Goal: Information Seeking & Learning: Check status

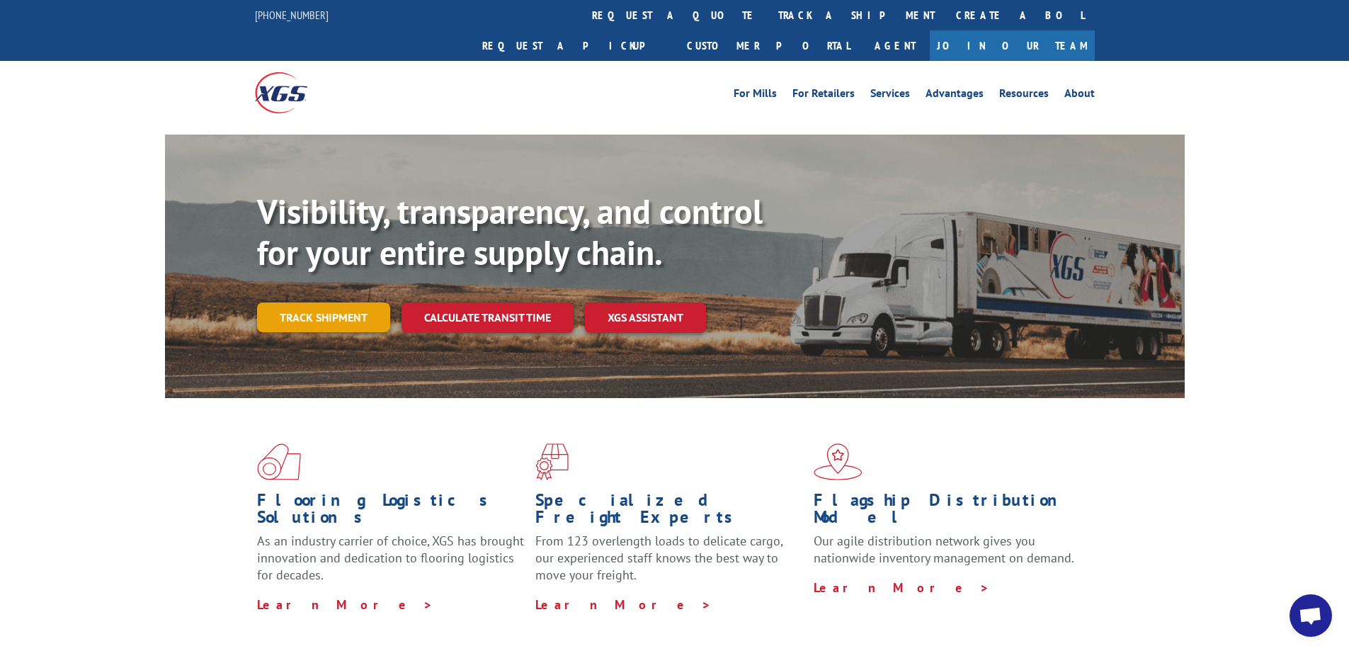
click at [337, 302] on link "Track shipment" at bounding box center [323, 317] width 133 height 30
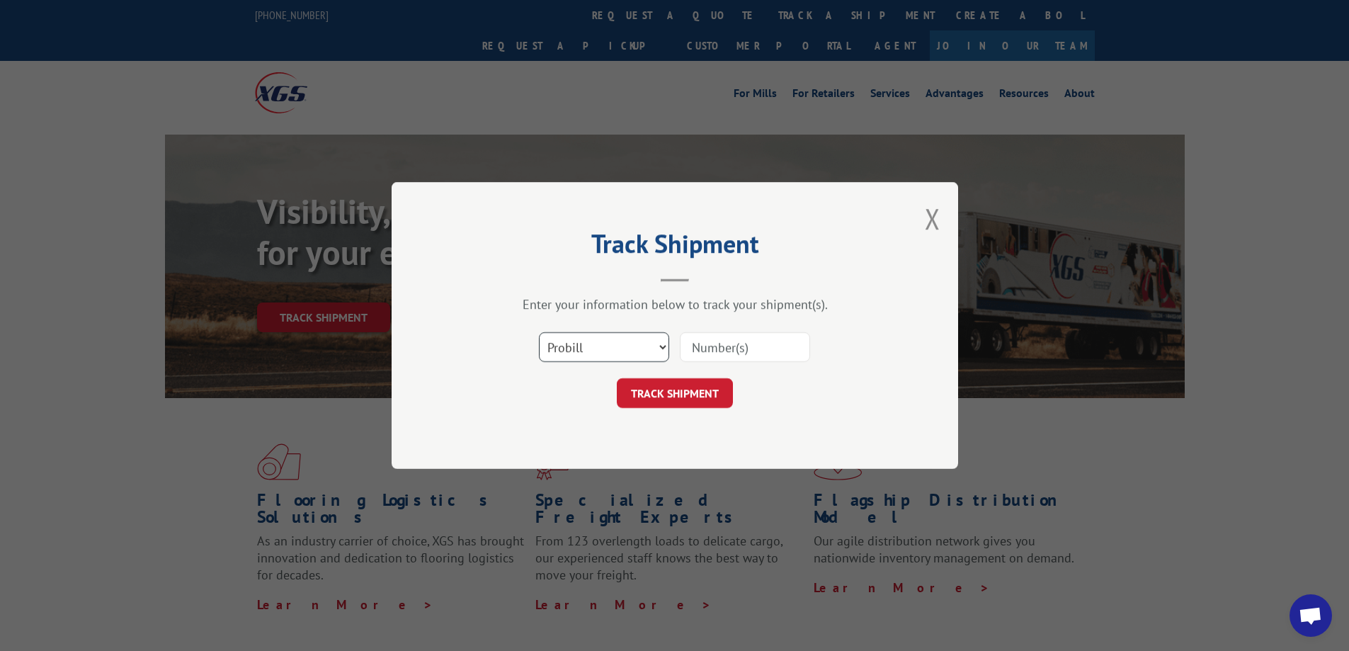
drag, startPoint x: 629, startPoint y: 341, endPoint x: 626, endPoint y: 361, distance: 20.7
click at [628, 350] on select "Select category... Probill BOL PO" at bounding box center [604, 347] width 130 height 30
select select "bol"
click at [539, 332] on select "Select category... Probill BOL PO" at bounding box center [604, 347] width 130 height 30
click at [713, 360] on input at bounding box center [745, 347] width 130 height 30
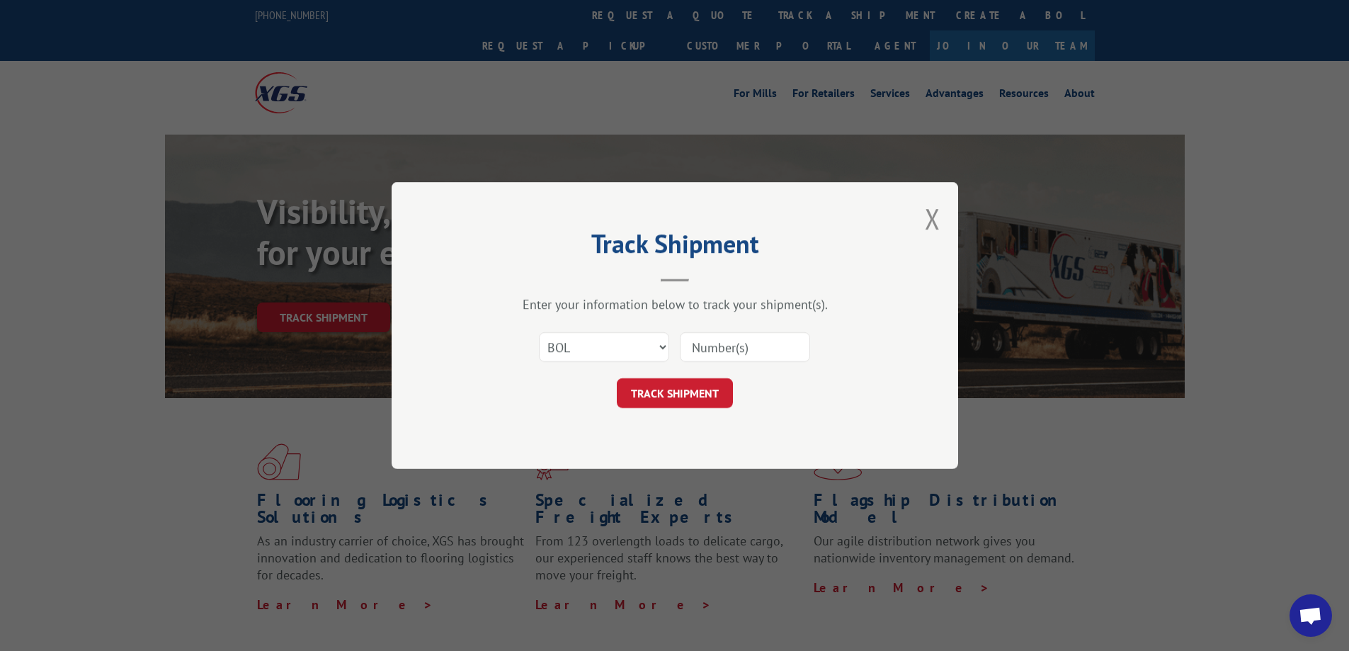
paste input "6047096"
type input "6047096"
click at [696, 383] on button "TRACK SHIPMENT" at bounding box center [675, 393] width 116 height 30
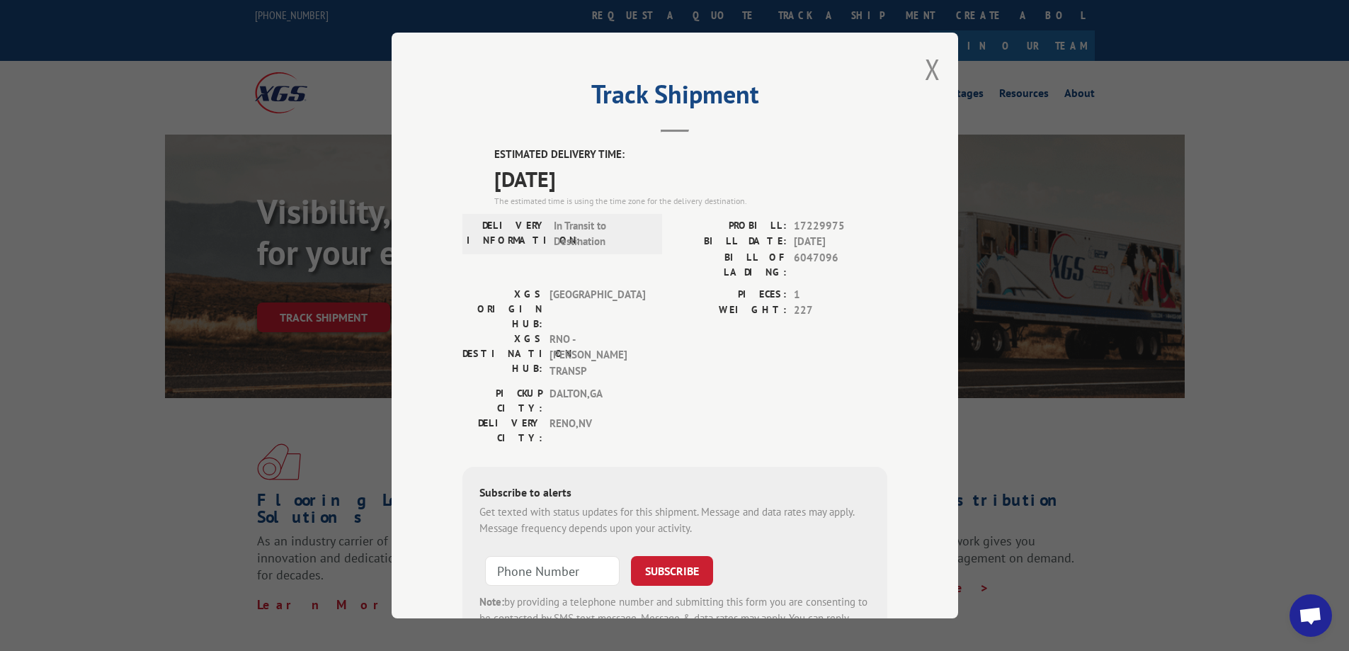
click at [935, 74] on div "Track Shipment ESTIMATED DELIVERY TIME: [DATE] The estimated time is using the …" at bounding box center [675, 326] width 567 height 586
click at [929, 74] on button "Close modal" at bounding box center [933, 69] width 16 height 38
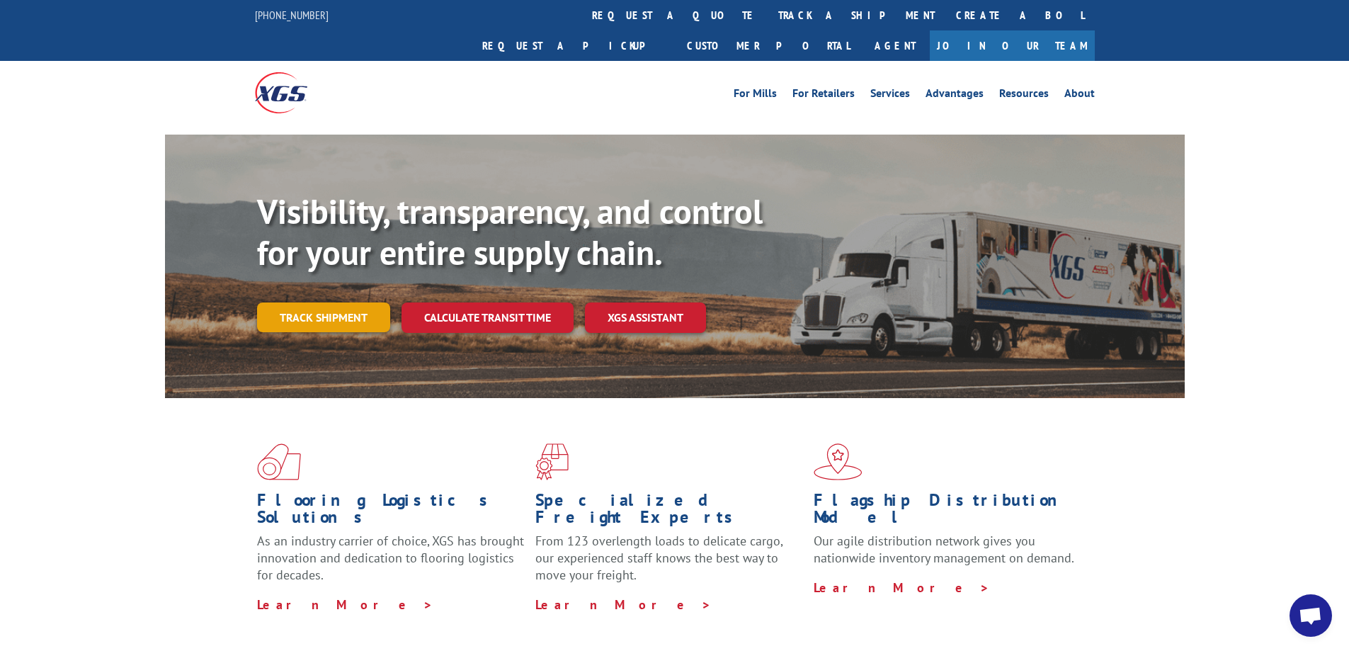
click at [322, 302] on link "Track shipment" at bounding box center [323, 317] width 133 height 30
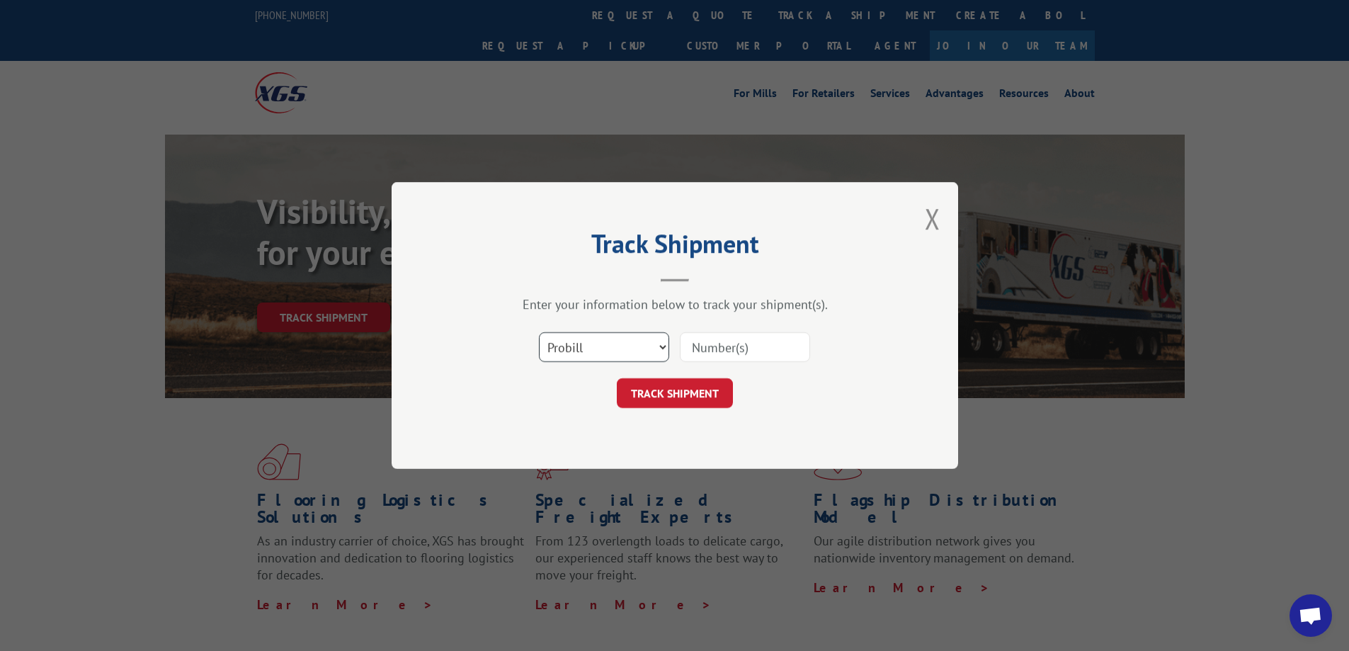
click at [636, 340] on select "Select category... Probill BOL PO" at bounding box center [604, 347] width 130 height 30
select select "bol"
click at [539, 332] on select "Select category... Probill BOL PO" at bounding box center [604, 347] width 130 height 30
drag, startPoint x: 686, startPoint y: 350, endPoint x: 694, endPoint y: 347, distance: 8.3
click at [694, 347] on input at bounding box center [745, 347] width 130 height 30
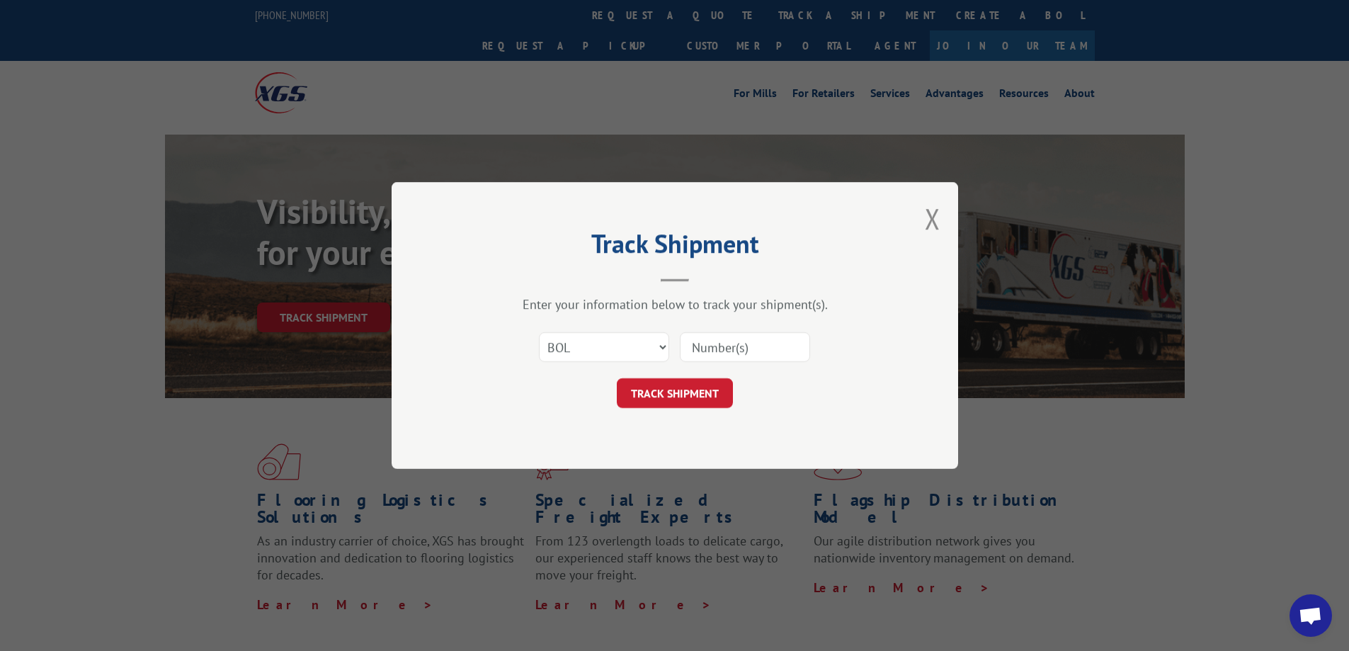
paste input "6046367"
type input "6046367"
click at [686, 390] on button "TRACK SHIPMENT" at bounding box center [675, 393] width 116 height 30
